Goal: Transaction & Acquisition: Obtain resource

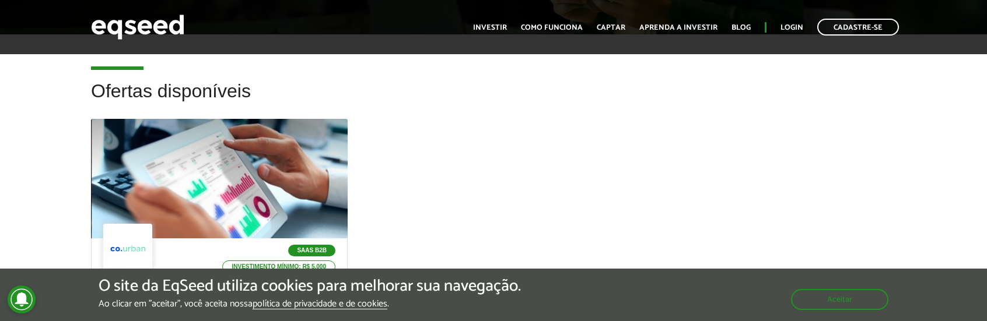
drag, startPoint x: 517, startPoint y: 93, endPoint x: 481, endPoint y: 146, distance: 64.7
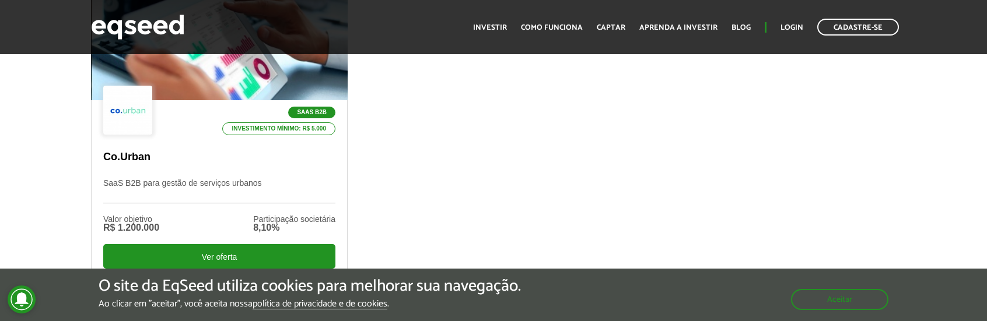
drag, startPoint x: 476, startPoint y: 127, endPoint x: 475, endPoint y: 163, distance: 36.2
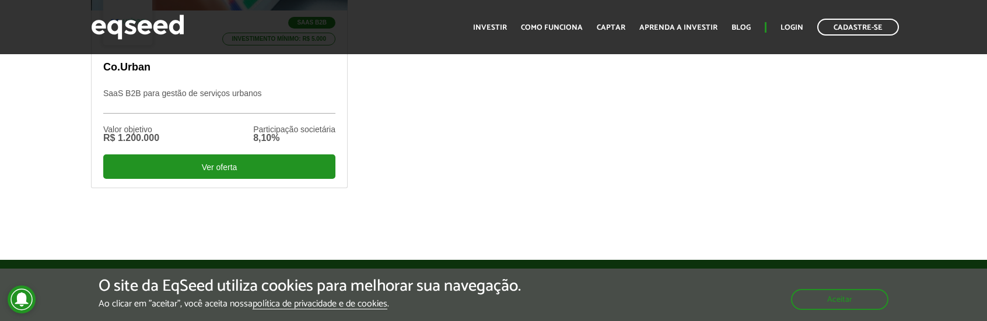
drag, startPoint x: 470, startPoint y: 132, endPoint x: 465, endPoint y: 178, distance: 45.8
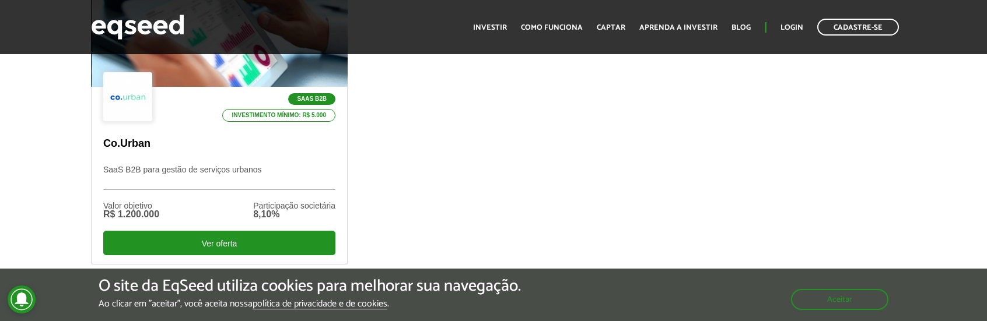
drag, startPoint x: 460, startPoint y: 140, endPoint x: 473, endPoint y: 79, distance: 62.7
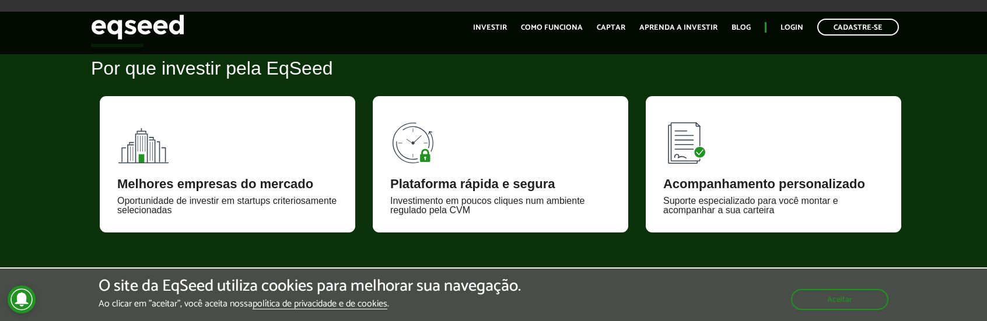
drag, startPoint x: 467, startPoint y: 88, endPoint x: 462, endPoint y: 196, distance: 108.0
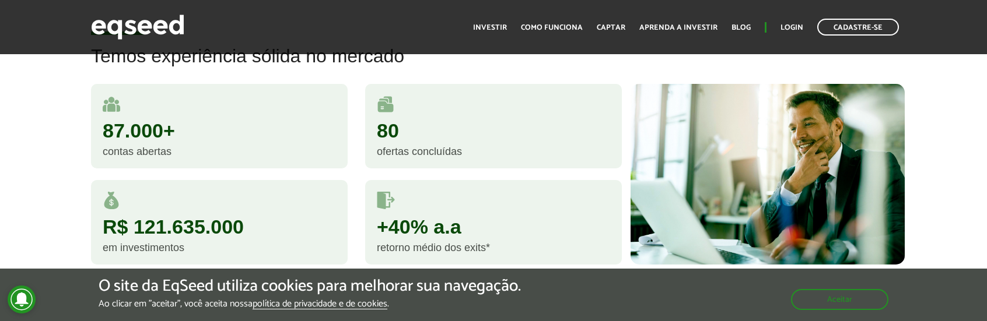
drag, startPoint x: 355, startPoint y: 204, endPoint x: 306, endPoint y: 267, distance: 79.8
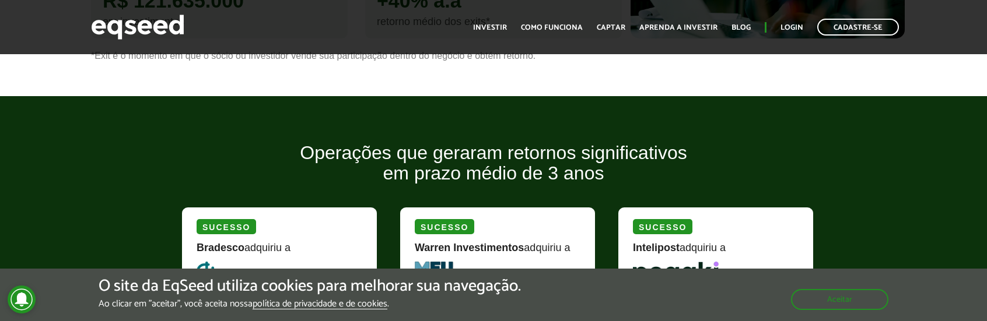
drag, startPoint x: 19, startPoint y: 171, endPoint x: 101, endPoint y: -20, distance: 208.3
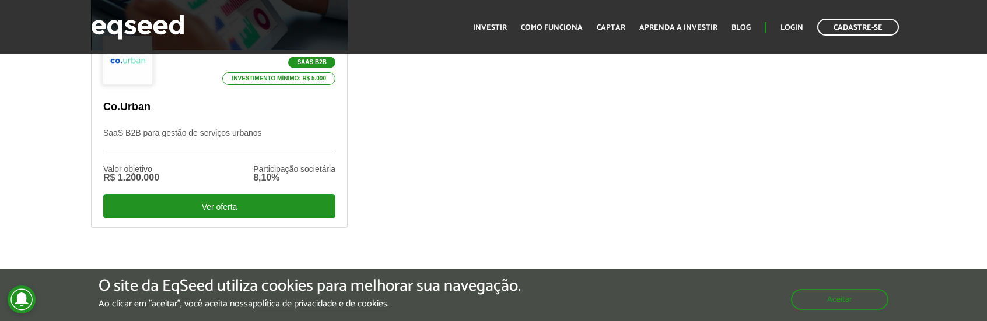
drag, startPoint x: 68, startPoint y: 186, endPoint x: 90, endPoint y: 40, distance: 147.5
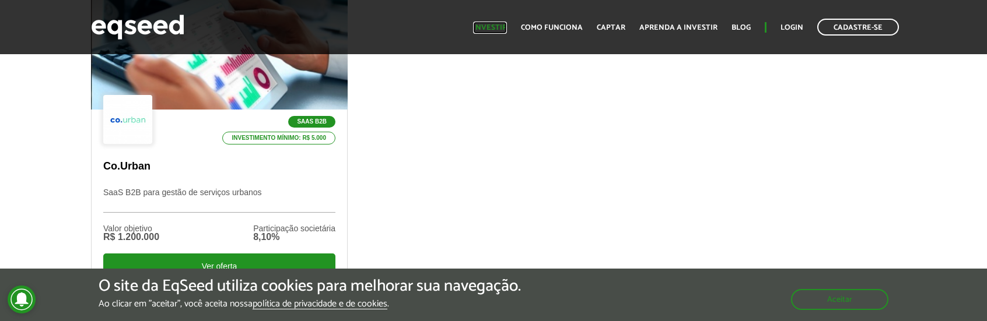
click at [498, 27] on link "Investir" at bounding box center [490, 28] width 34 height 8
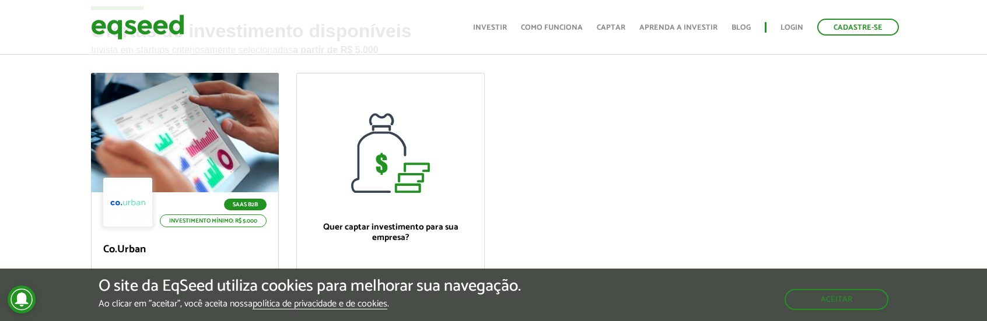
scroll to position [108, 0]
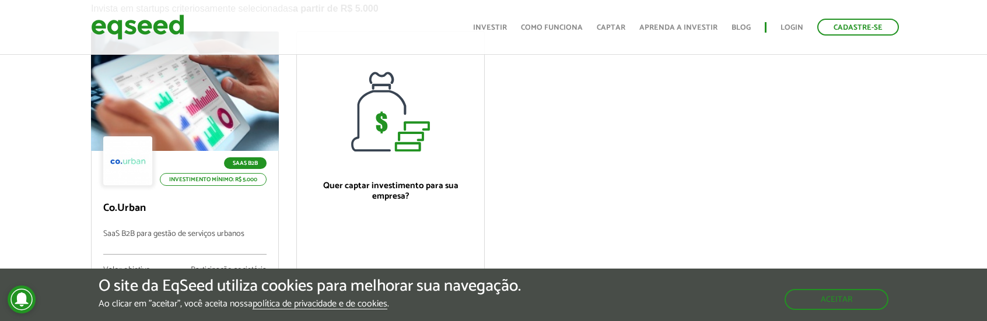
drag, startPoint x: 573, startPoint y: 111, endPoint x: 556, endPoint y: 186, distance: 76.4
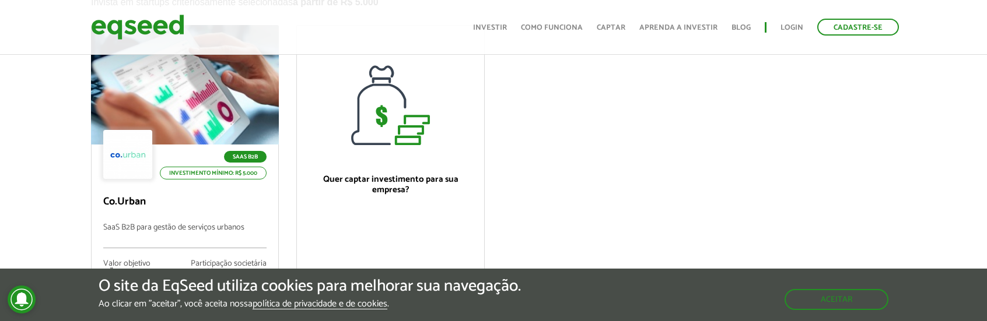
drag, startPoint x: 570, startPoint y: 138, endPoint x: 586, endPoint y: 111, distance: 30.8
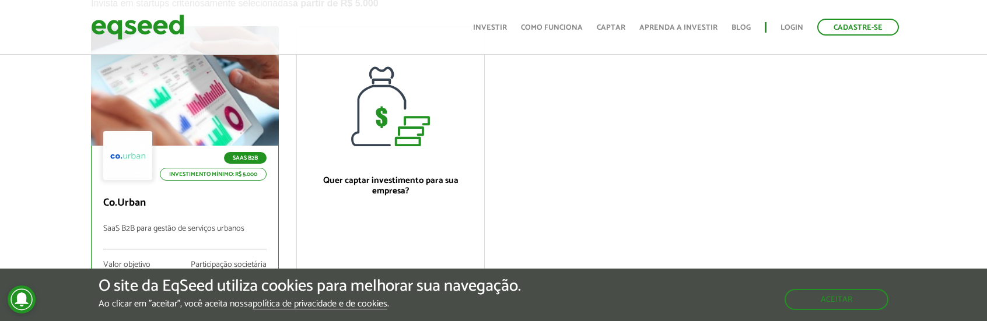
scroll to position [55, 0]
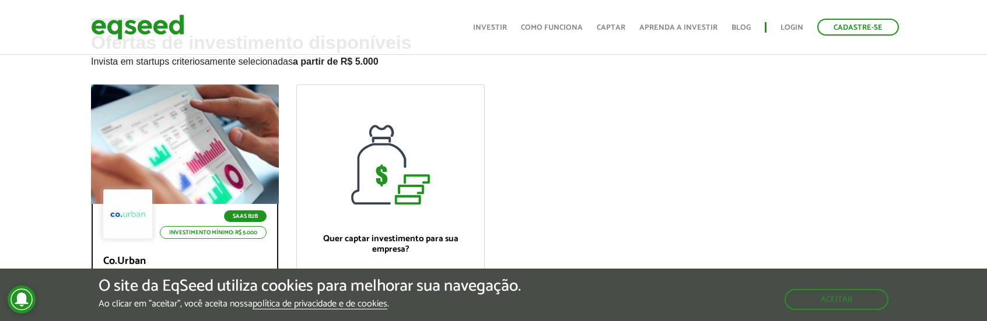
click at [182, 188] on div at bounding box center [185, 144] width 226 height 143
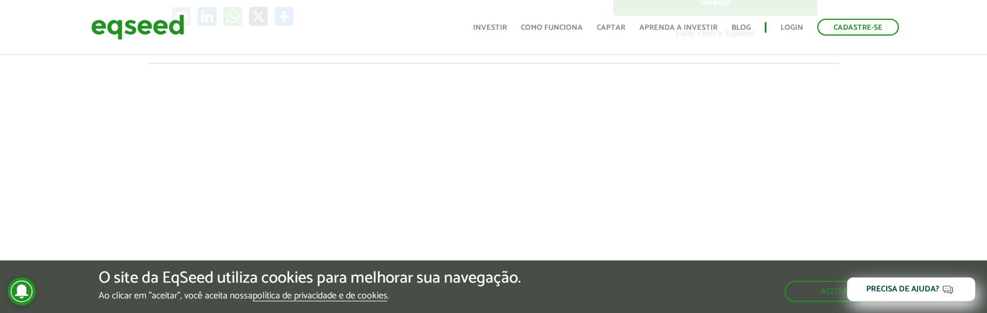
drag, startPoint x: 610, startPoint y: 224, endPoint x: 159, endPoint y: 158, distance: 456.3
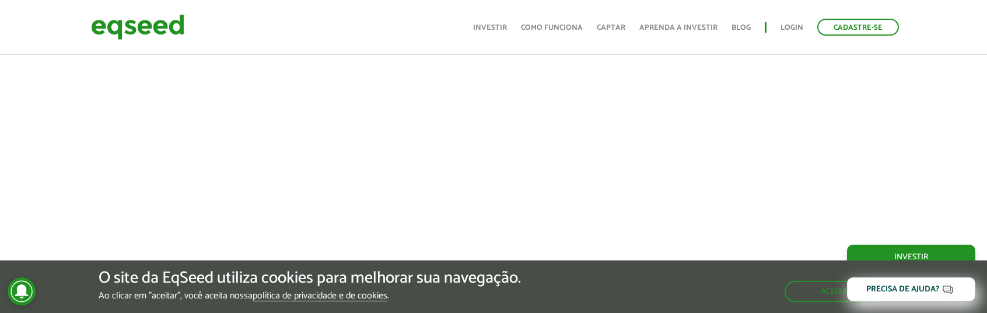
drag, startPoint x: 41, startPoint y: 141, endPoint x: 71, endPoint y: 184, distance: 52.9
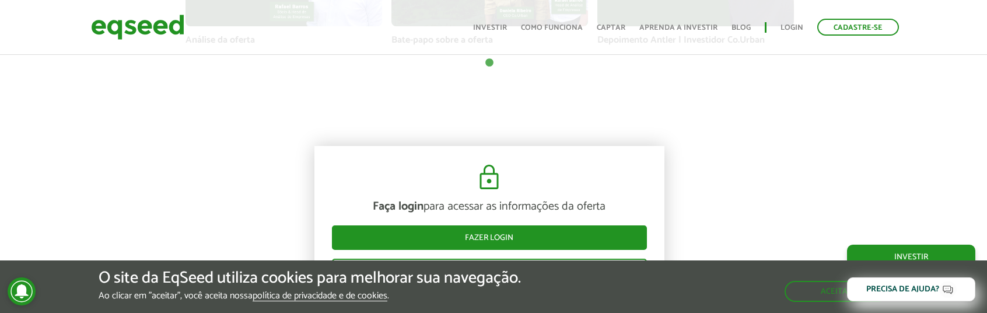
drag, startPoint x: 76, startPoint y: 169, endPoint x: 85, endPoint y: 234, distance: 66.0
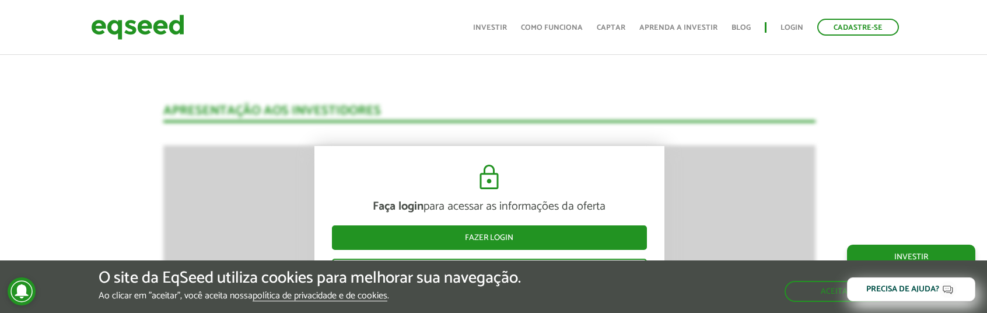
drag, startPoint x: 100, startPoint y: 178, endPoint x: 102, endPoint y: 197, distance: 18.2
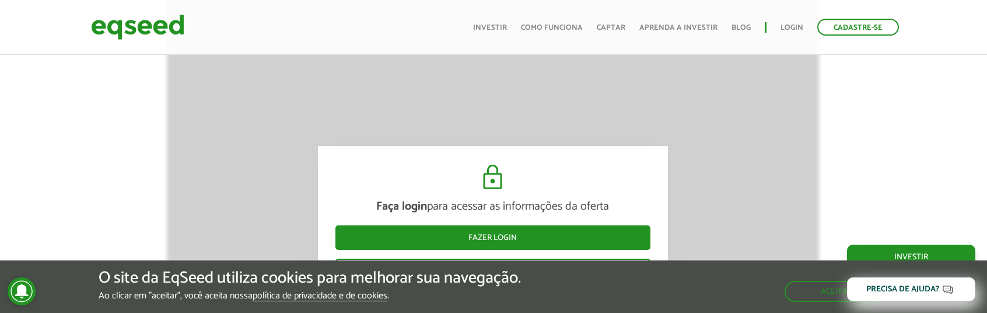
scroll to position [1456, 0]
drag, startPoint x: 102, startPoint y: 193, endPoint x: 97, endPoint y: 158, distance: 35.3
